Goal: Check status: Check status

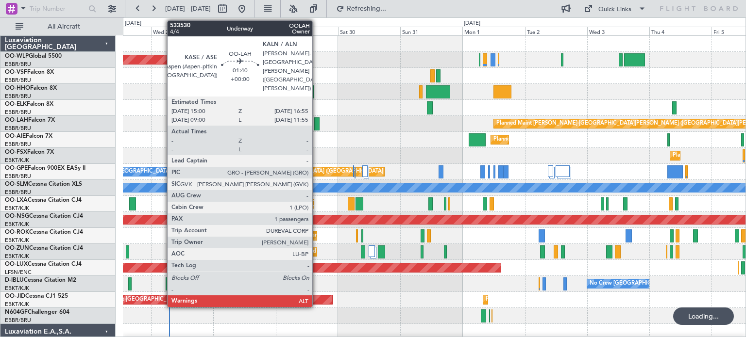
click at [316, 122] on div at bounding box center [316, 123] width 5 height 13
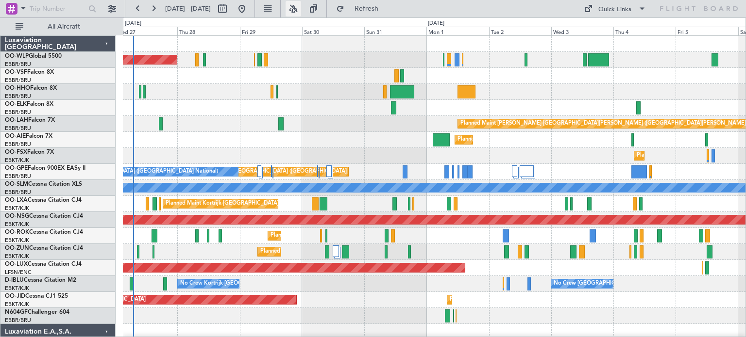
click at [301, 10] on button at bounding box center [293, 9] width 16 height 16
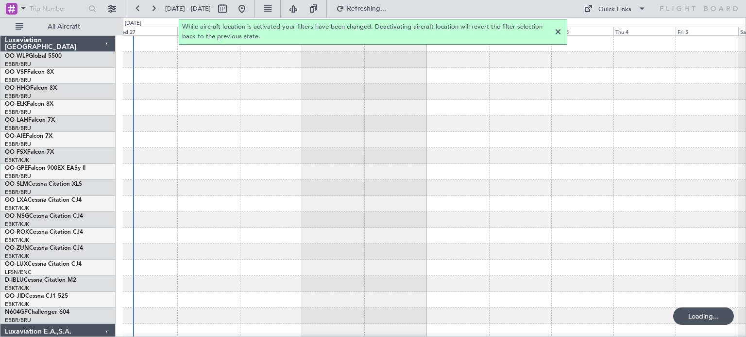
click at [557, 32] on div at bounding box center [558, 32] width 12 height 12
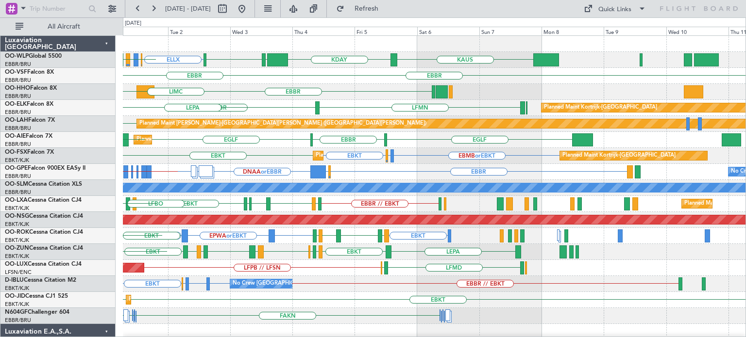
click at [287, 254] on div "ELLX EBBR or ELLX LIRZ or ELLX ELLX LIML [PERSON_NAME] KDAY EBLG EBLG [GEOGRAPH…" at bounding box center [434, 332] width 622 height 593
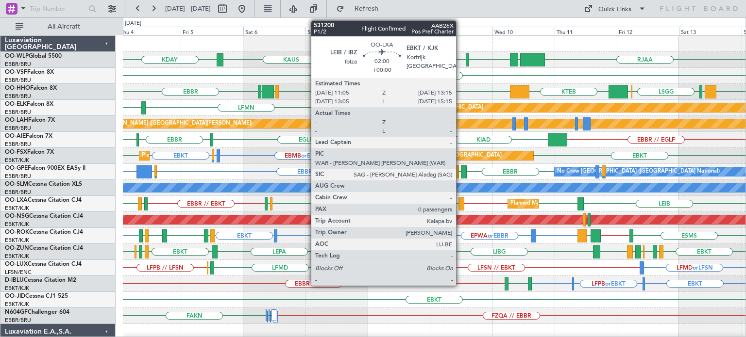
click at [460, 199] on div at bounding box center [461, 204] width 6 height 13
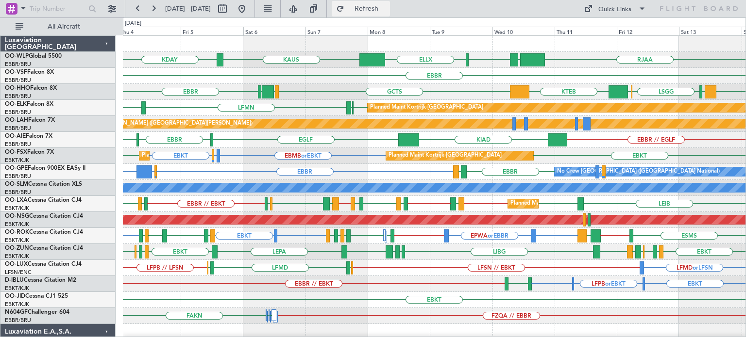
click at [387, 11] on span "Refresh" at bounding box center [366, 8] width 41 height 7
